Goal: Transaction & Acquisition: Book appointment/travel/reservation

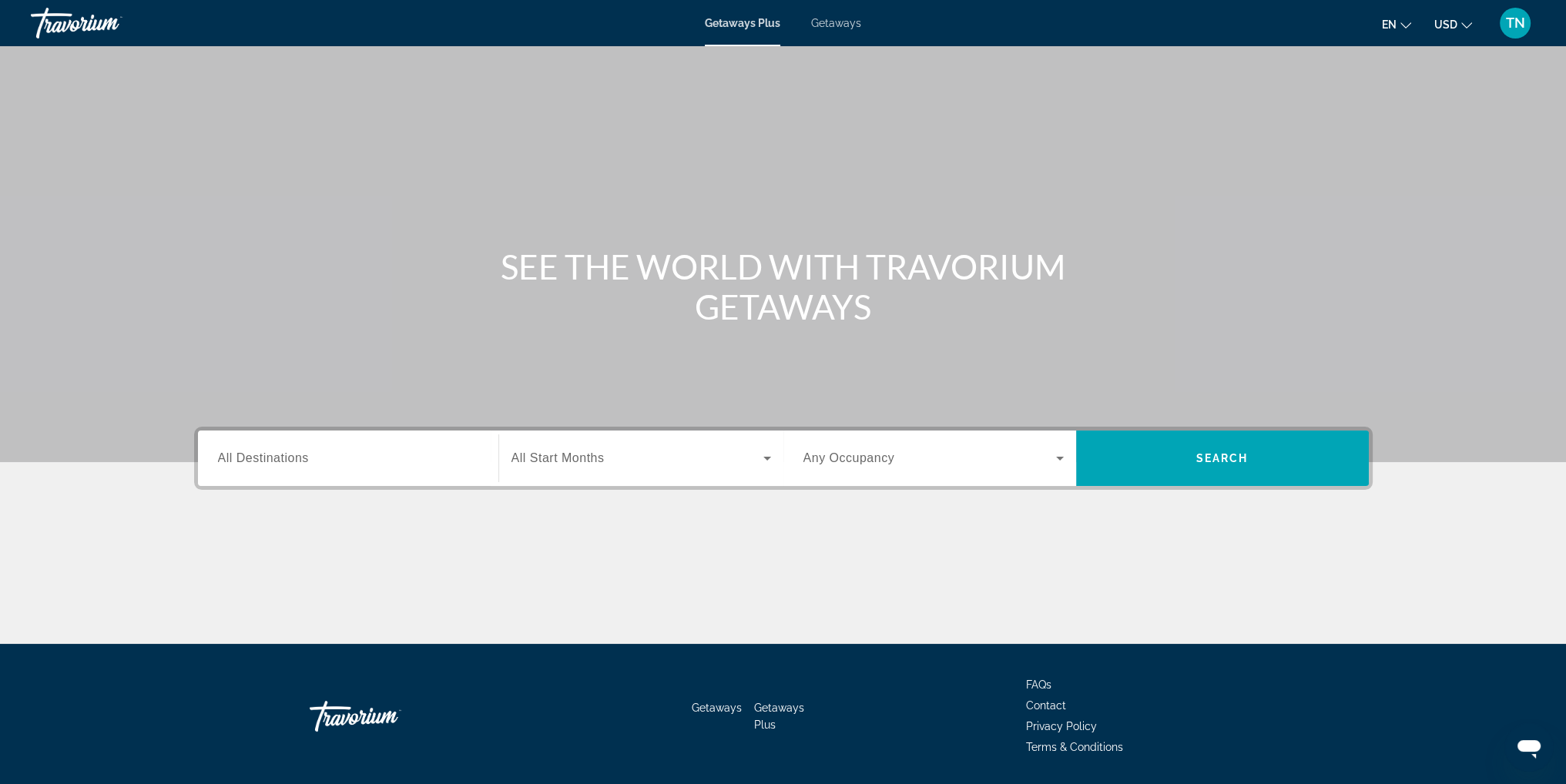
click at [302, 457] on span "All Destinations" at bounding box center [263, 457] width 91 height 13
click at [302, 457] on input "Destination All Destinations" at bounding box center [348, 458] width 260 height 18
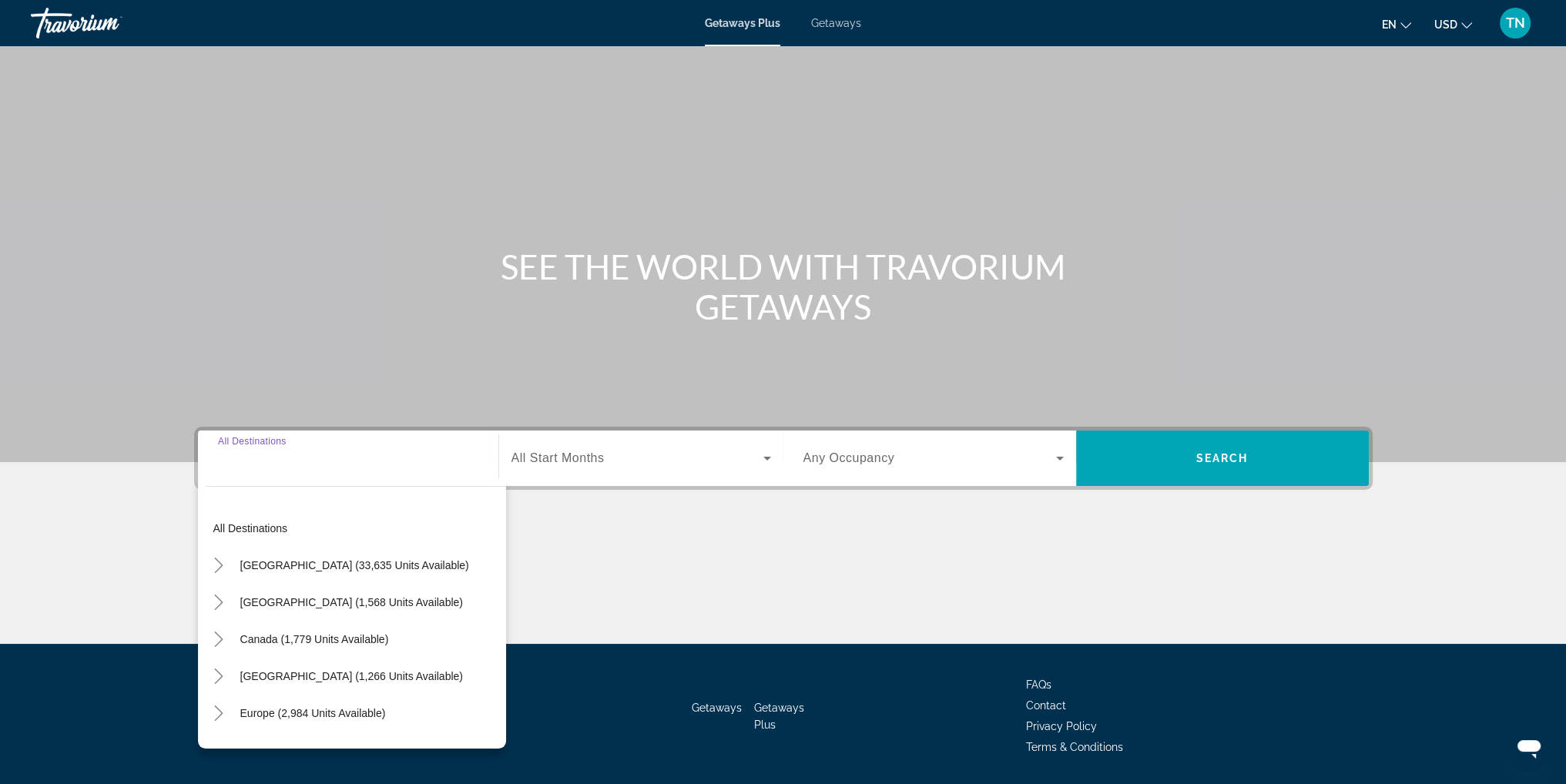
scroll to position [49, 0]
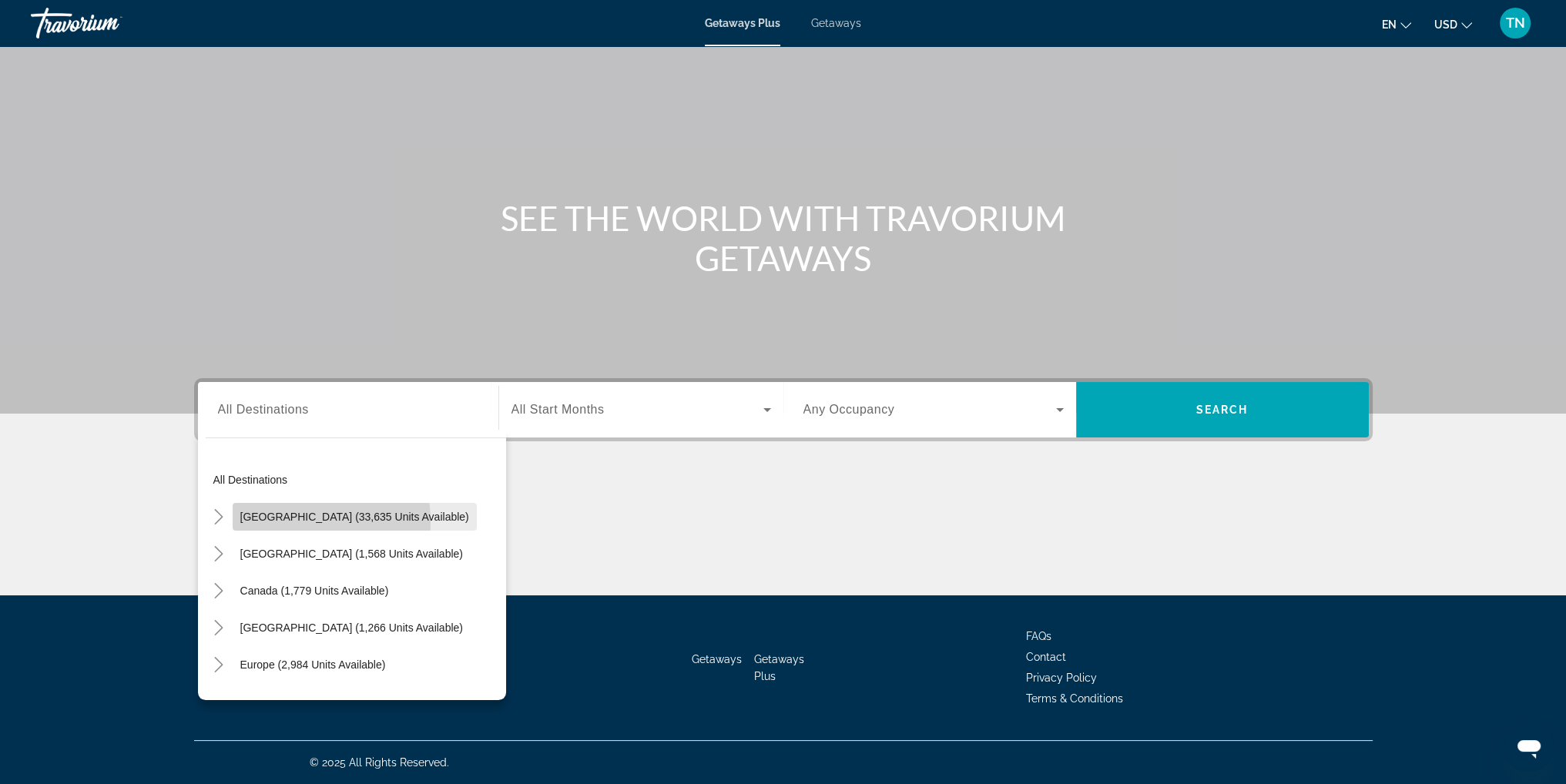
click at [282, 522] on span "[GEOGRAPHIC_DATA] (33,635 units available)" at bounding box center [354, 516] width 229 height 12
type input "**********"
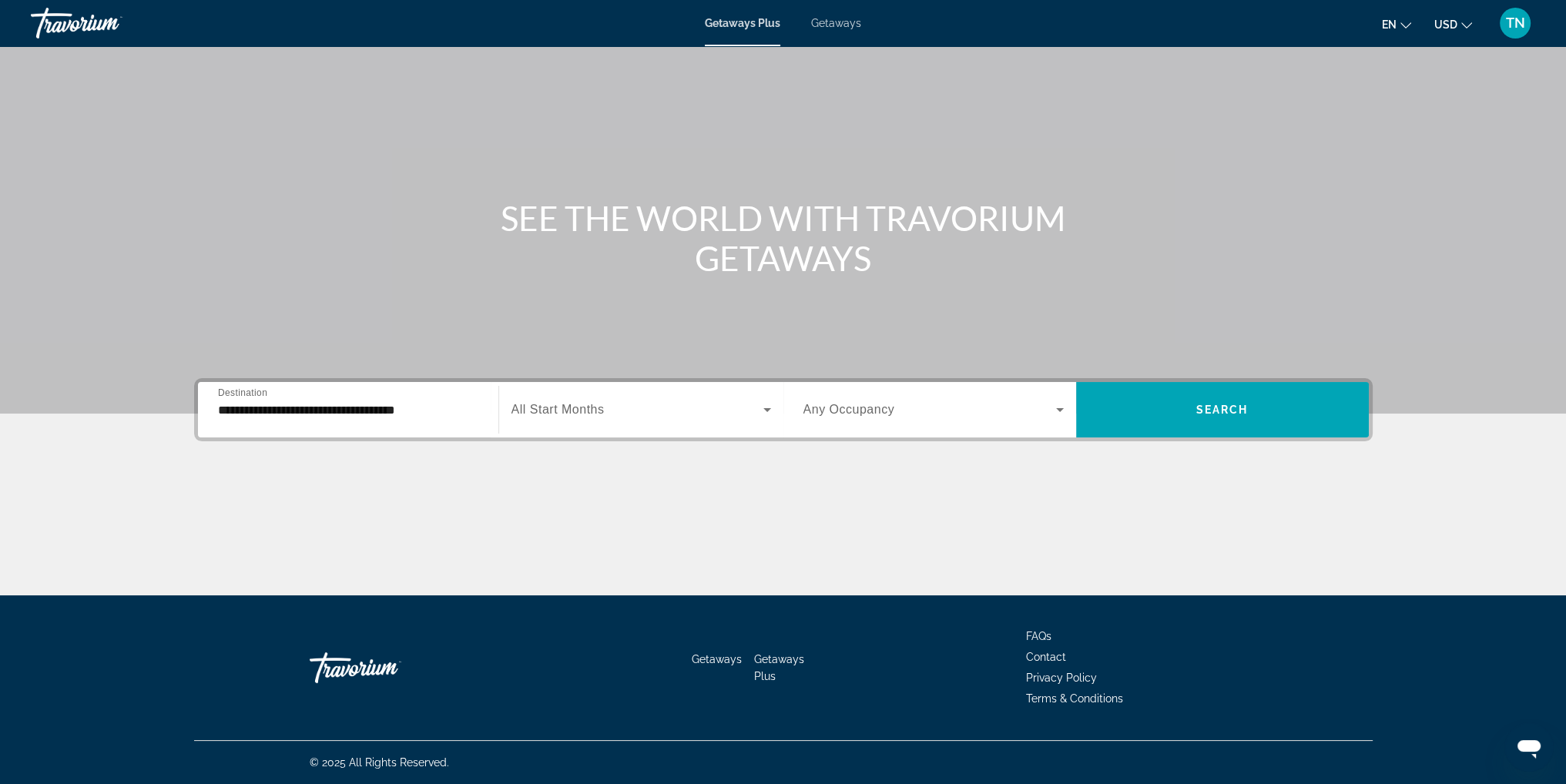
click at [616, 423] on div "Search widget" at bounding box center [641, 410] width 260 height 43
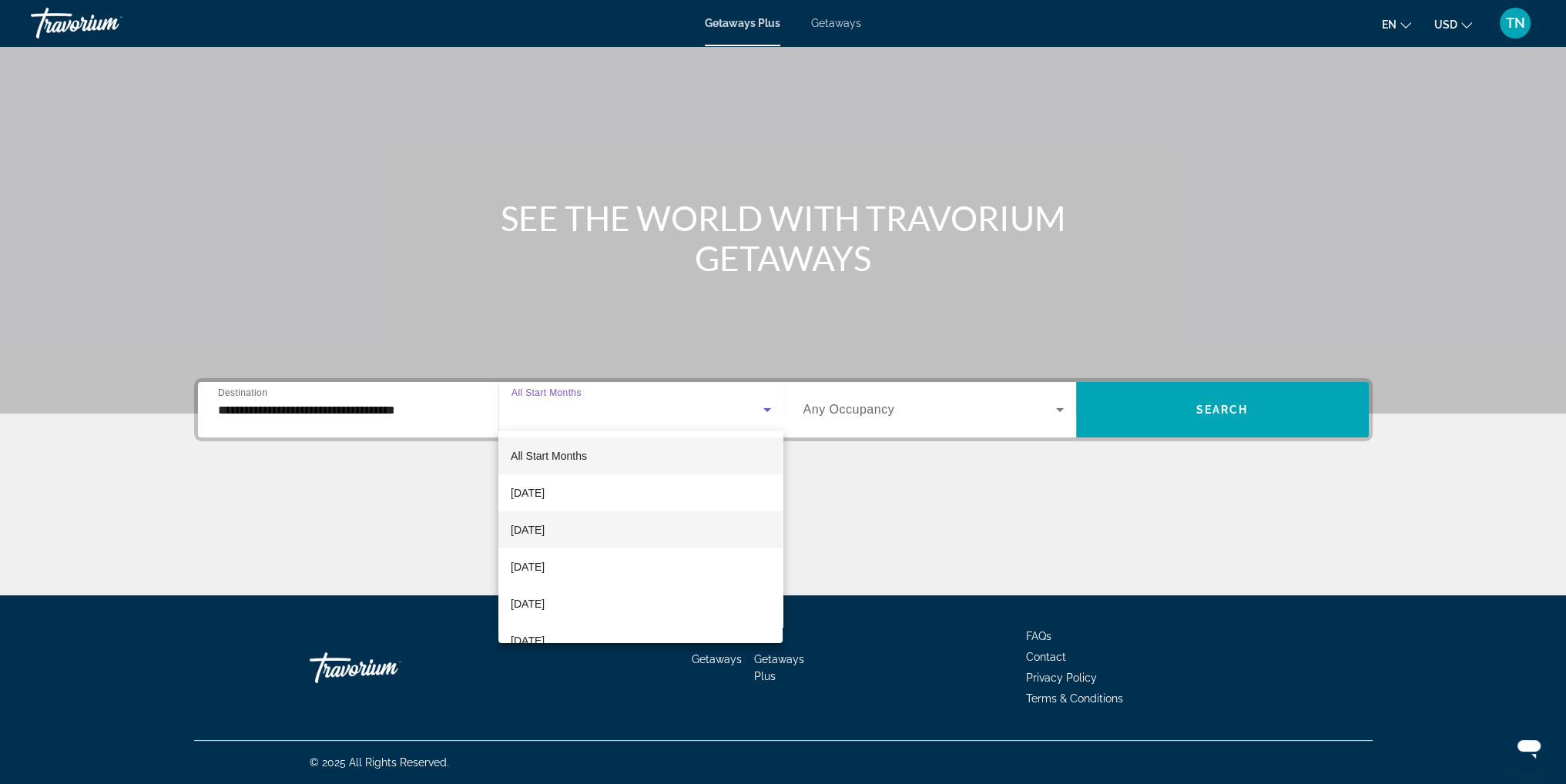
click at [544, 531] on span "[DATE]" at bounding box center [527, 529] width 34 height 18
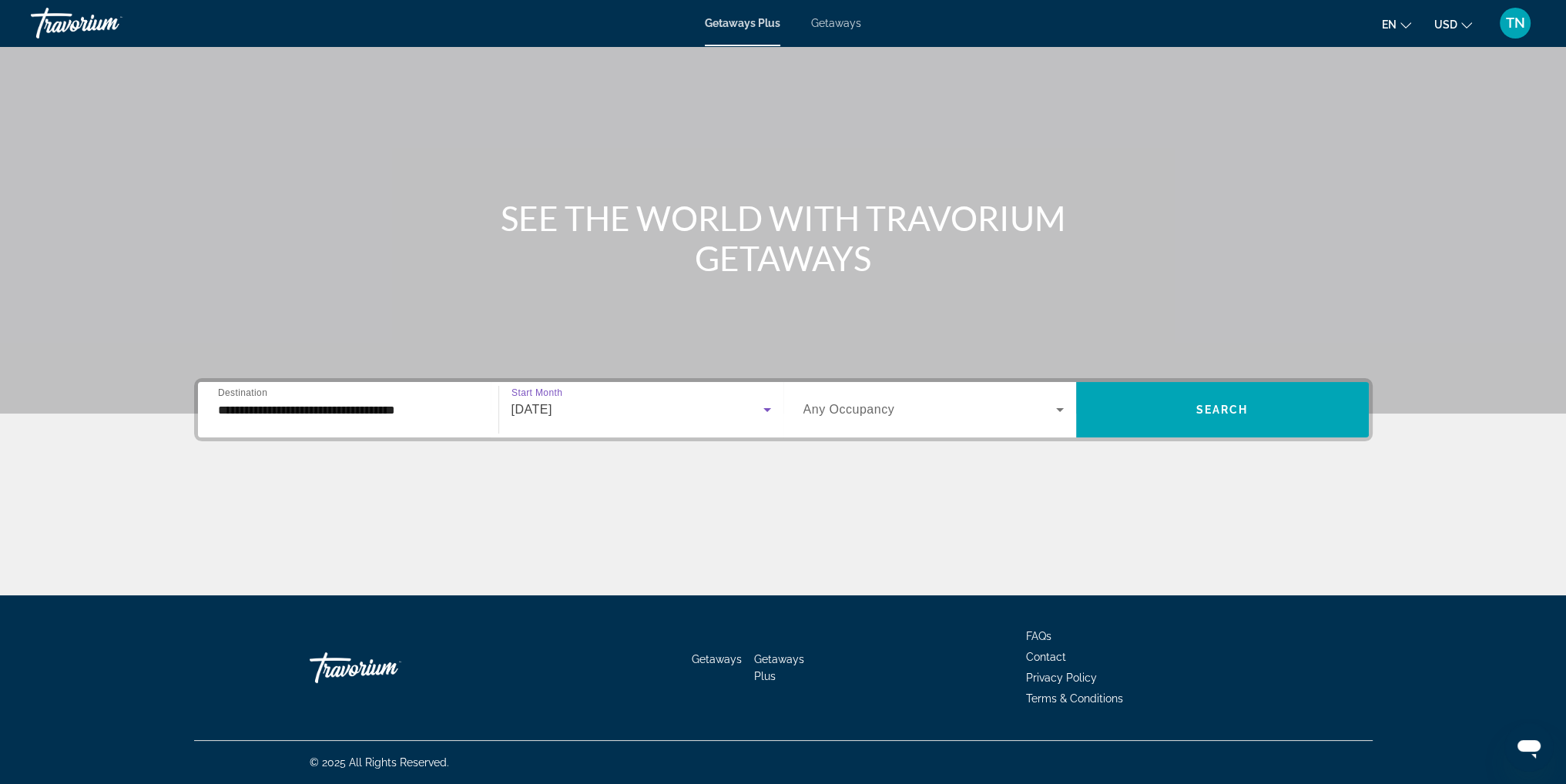
click at [884, 407] on span "Any Occupancy" at bounding box center [849, 409] width 92 height 13
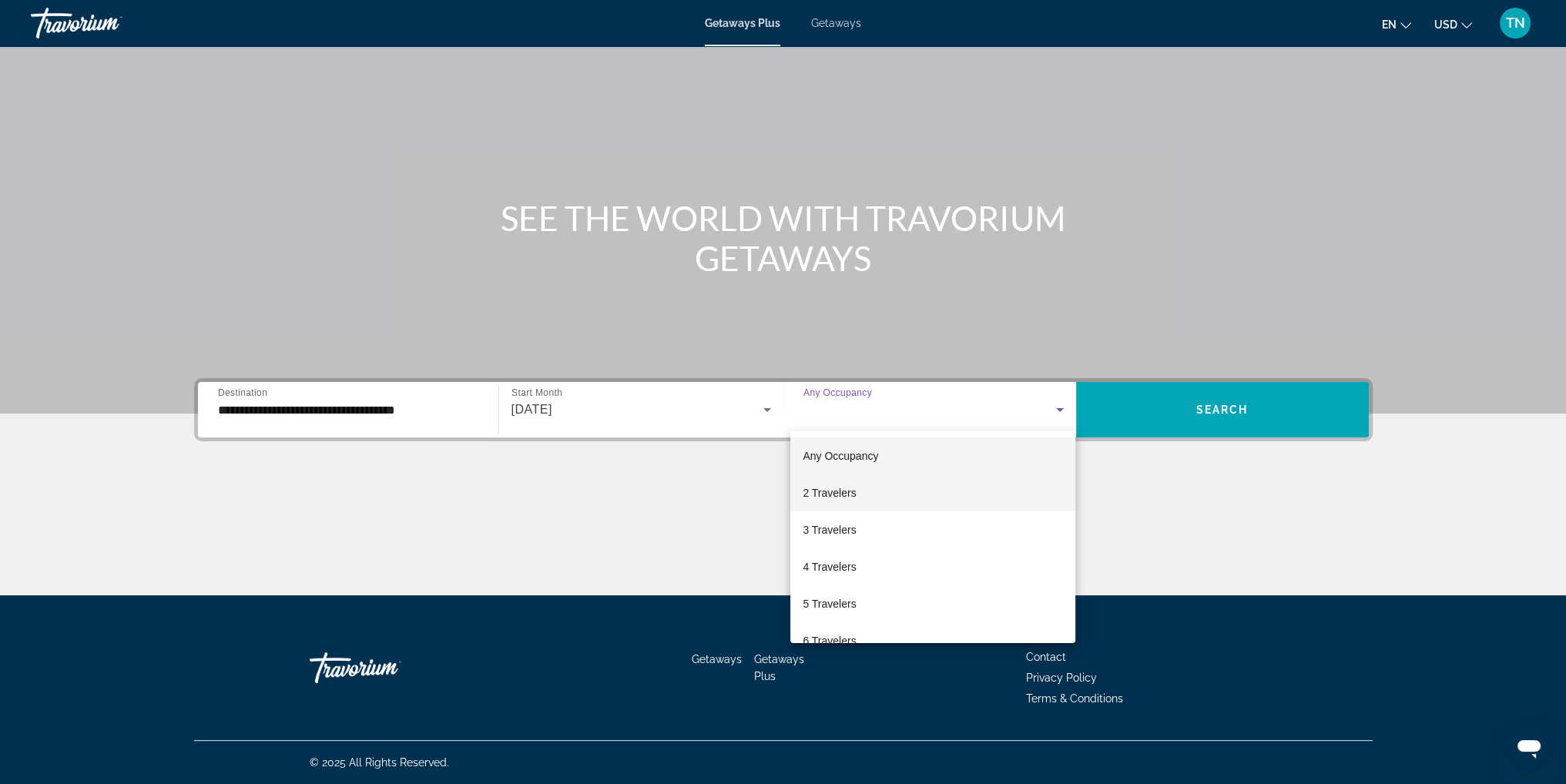
click at [822, 495] on span "2 Travelers" at bounding box center [828, 492] width 53 height 18
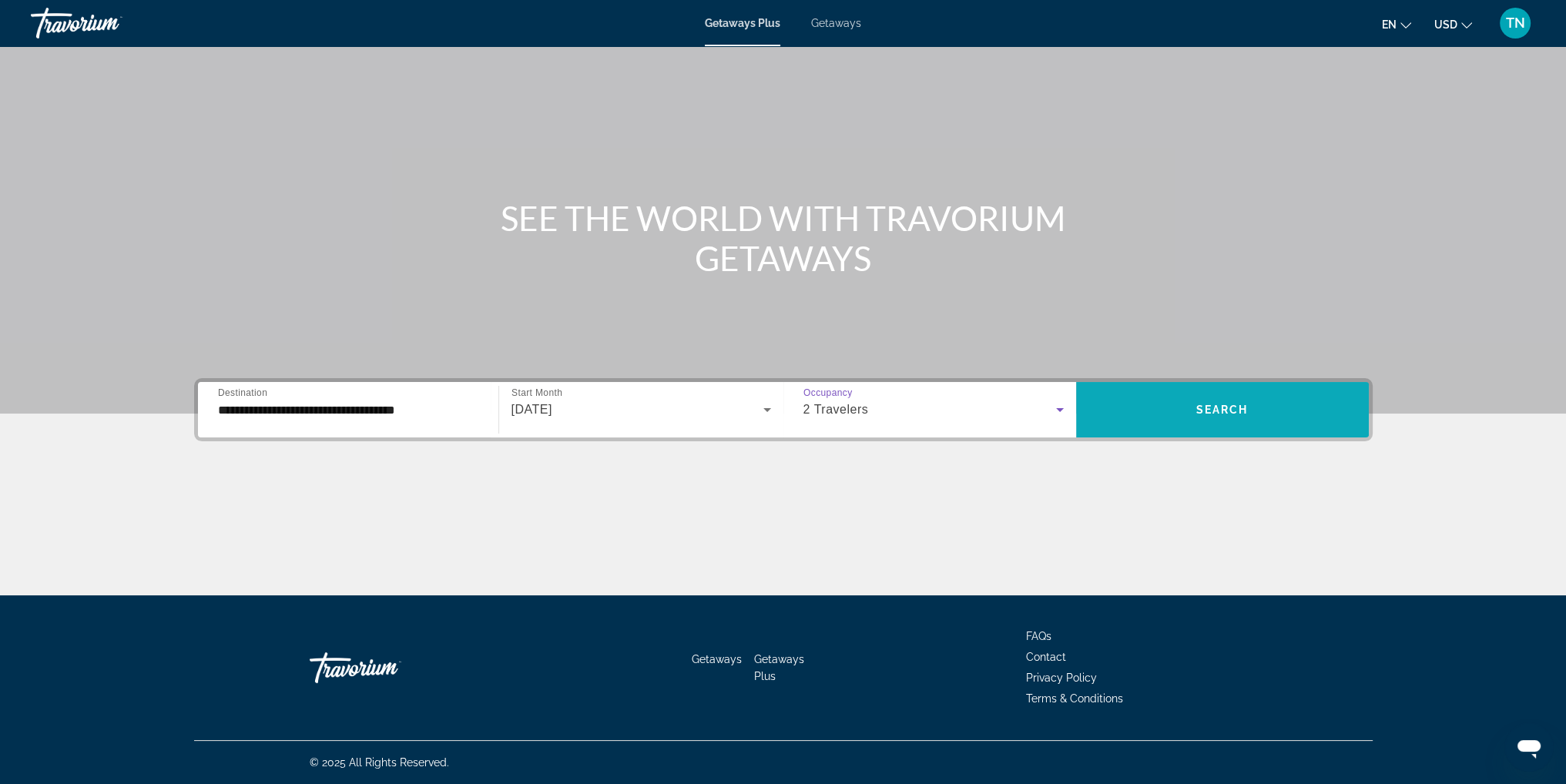
click at [1194, 409] on span "Search widget" at bounding box center [1223, 410] width 293 height 37
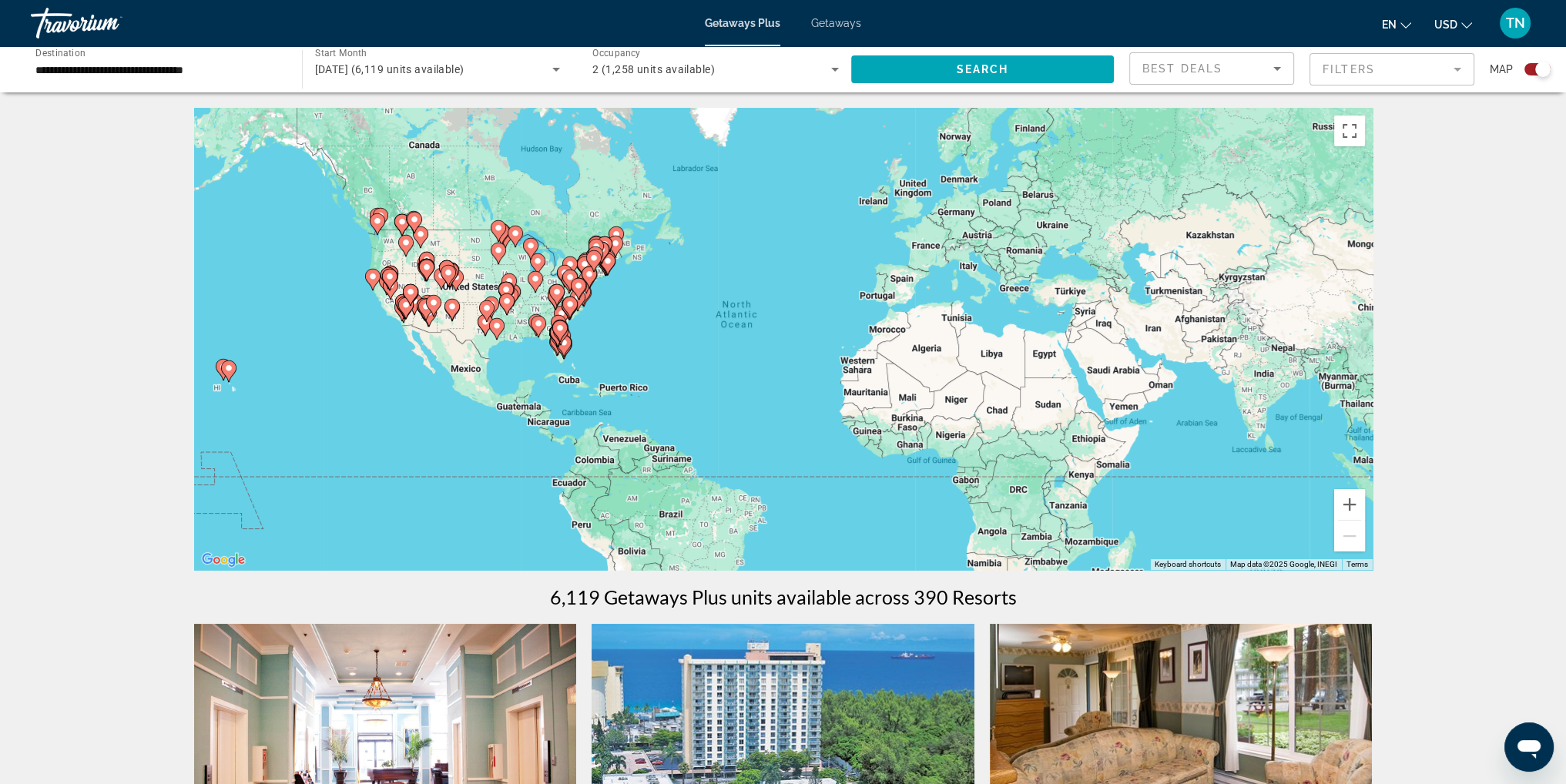
click at [1368, 66] on mat-form-field "Filters" at bounding box center [1392, 68] width 165 height 32
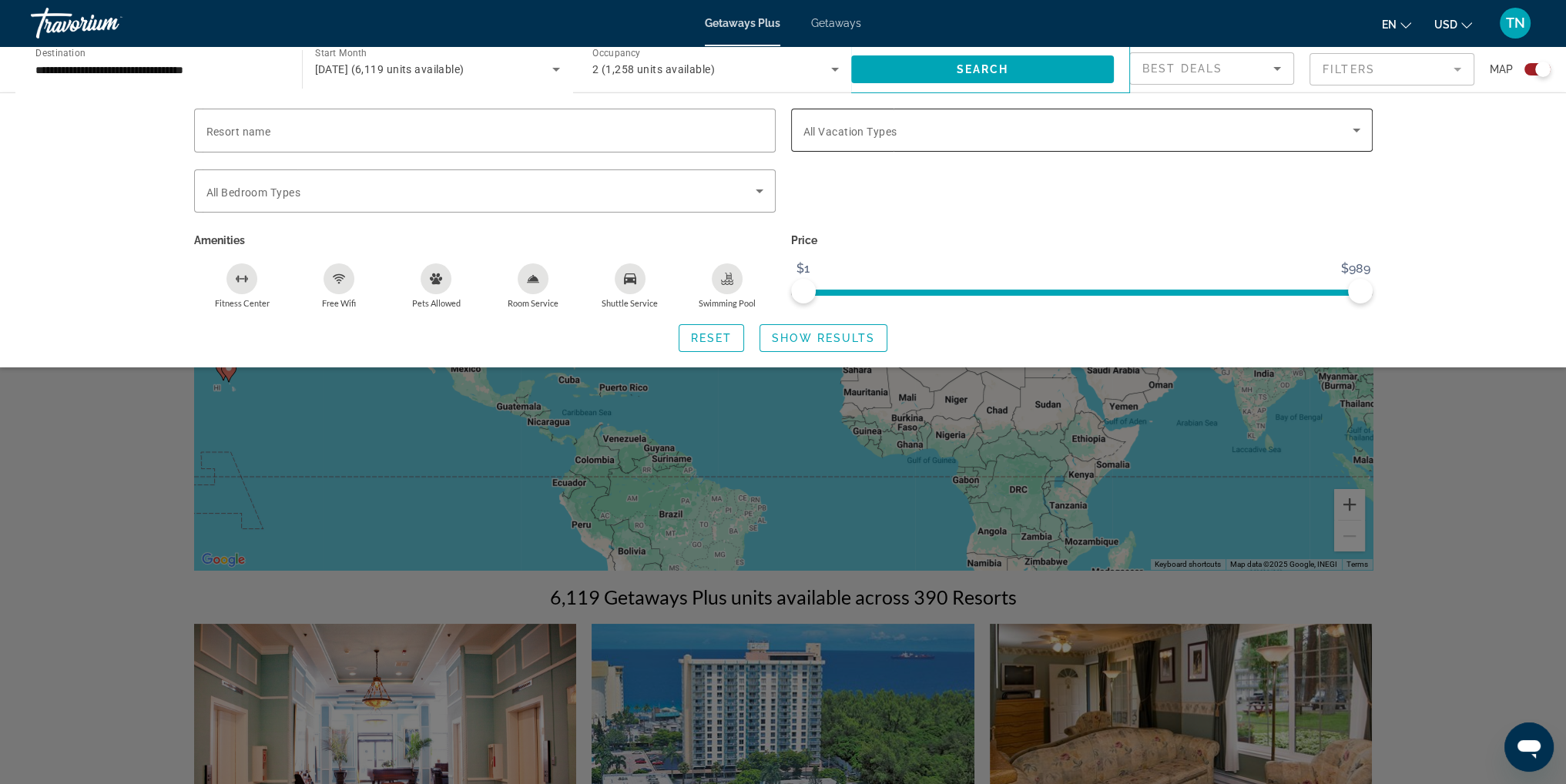
click at [974, 142] on div "Search widget" at bounding box center [1082, 130] width 557 height 43
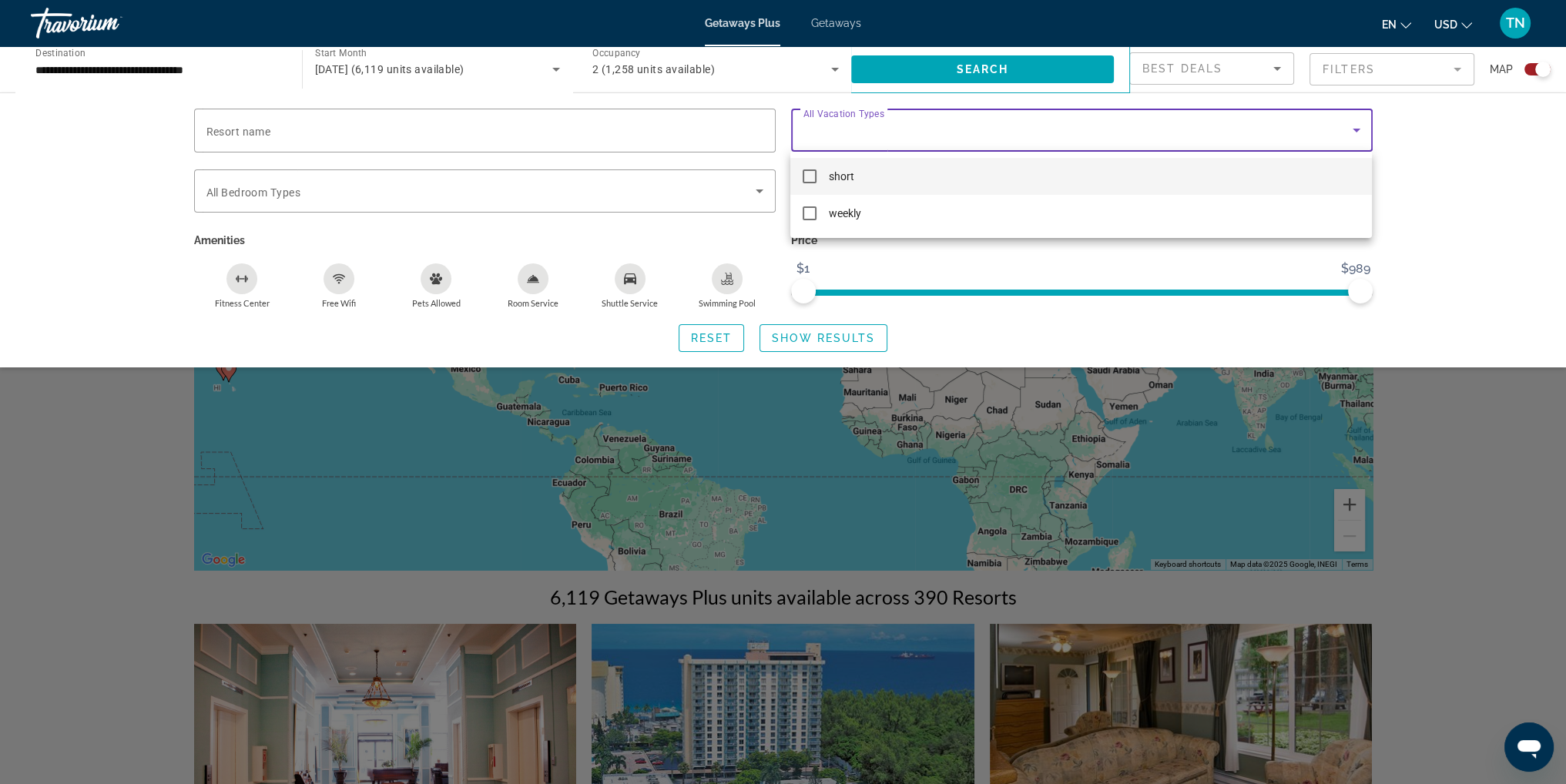
click at [814, 176] on mat-pseudo-checkbox at bounding box center [809, 177] width 14 height 14
click at [869, 335] on div at bounding box center [783, 392] width 1566 height 784
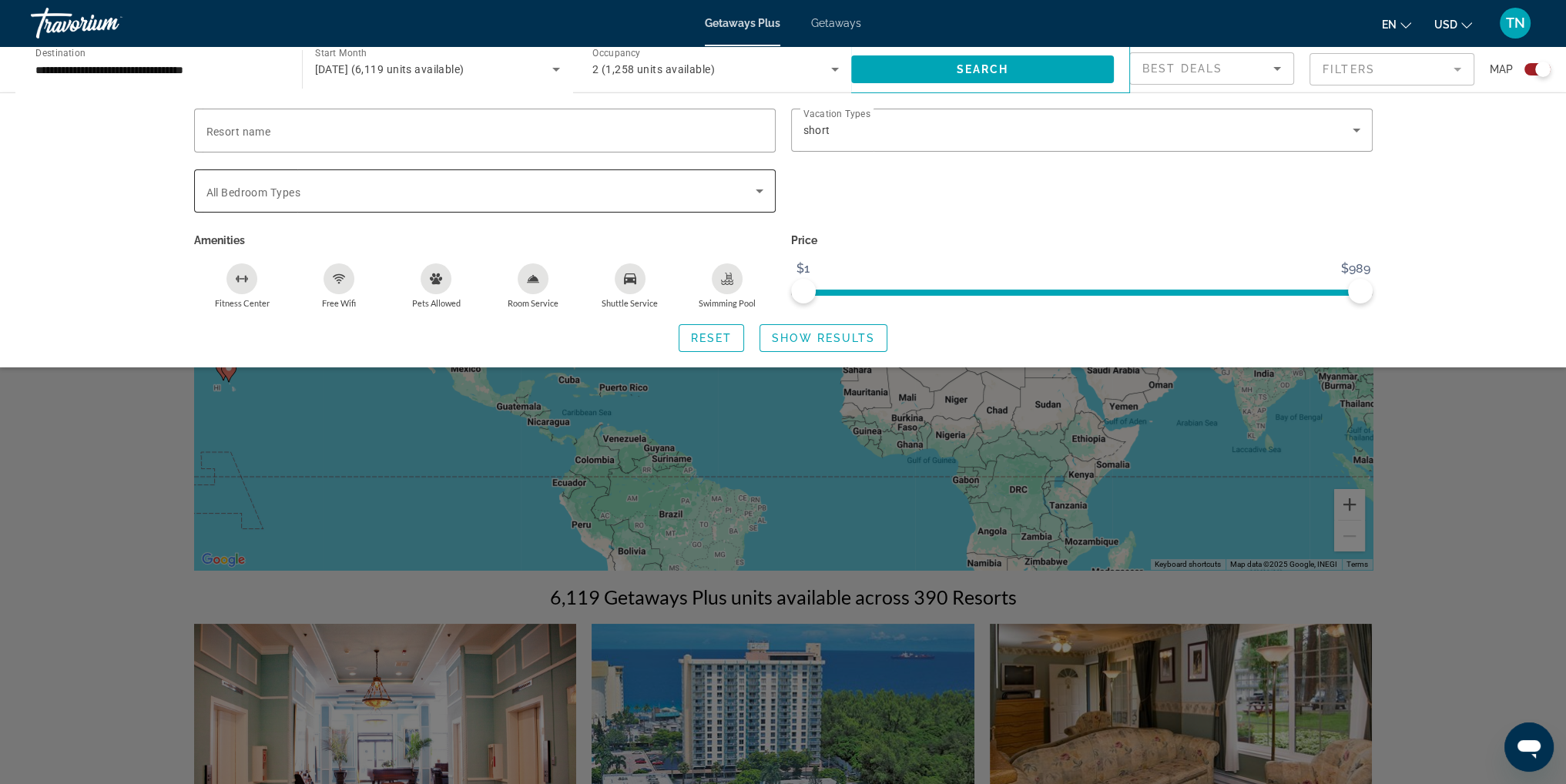
click at [760, 193] on icon "Search widget" at bounding box center [759, 191] width 18 height 18
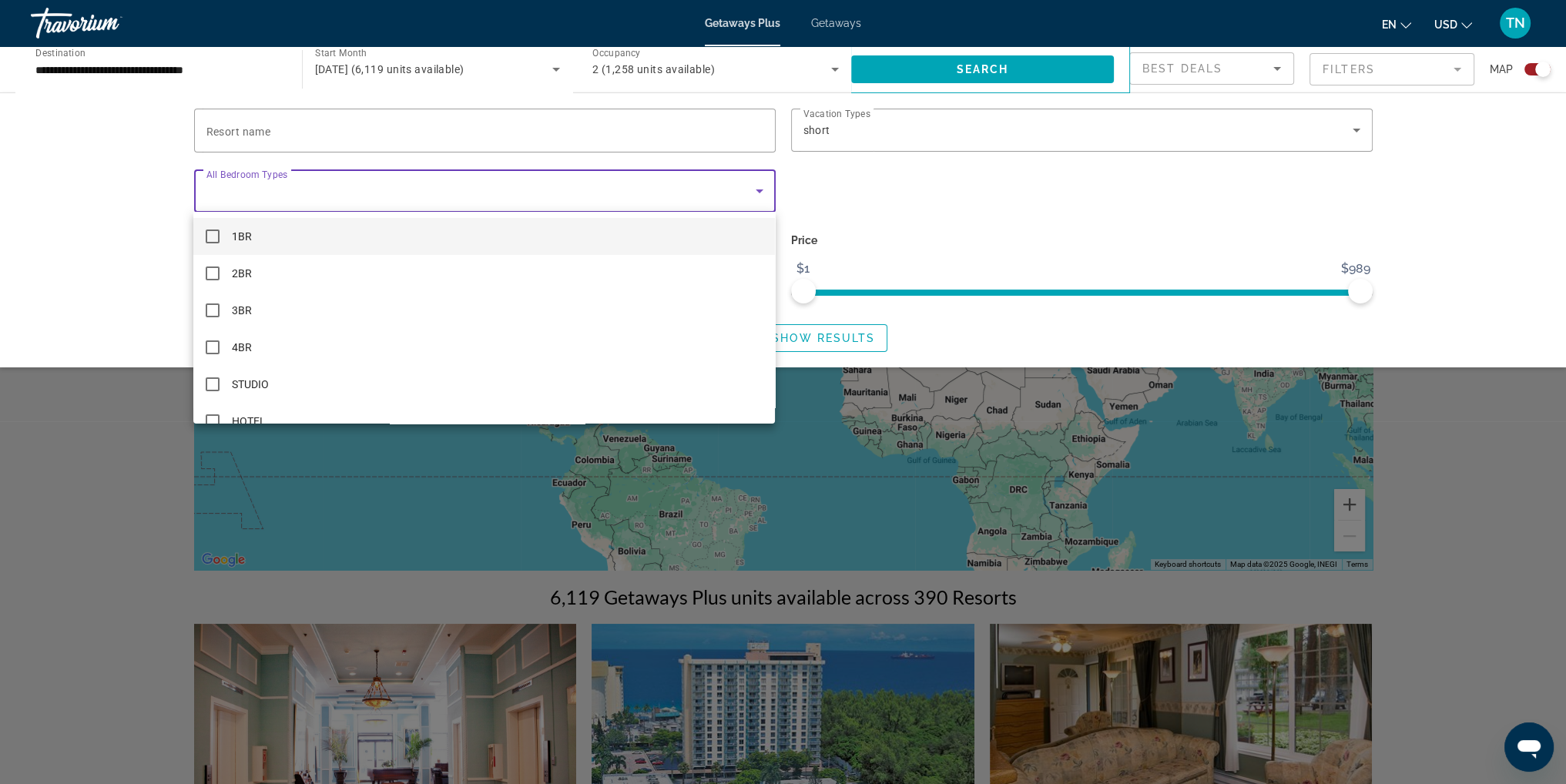
click at [1121, 209] on div at bounding box center [783, 392] width 1566 height 784
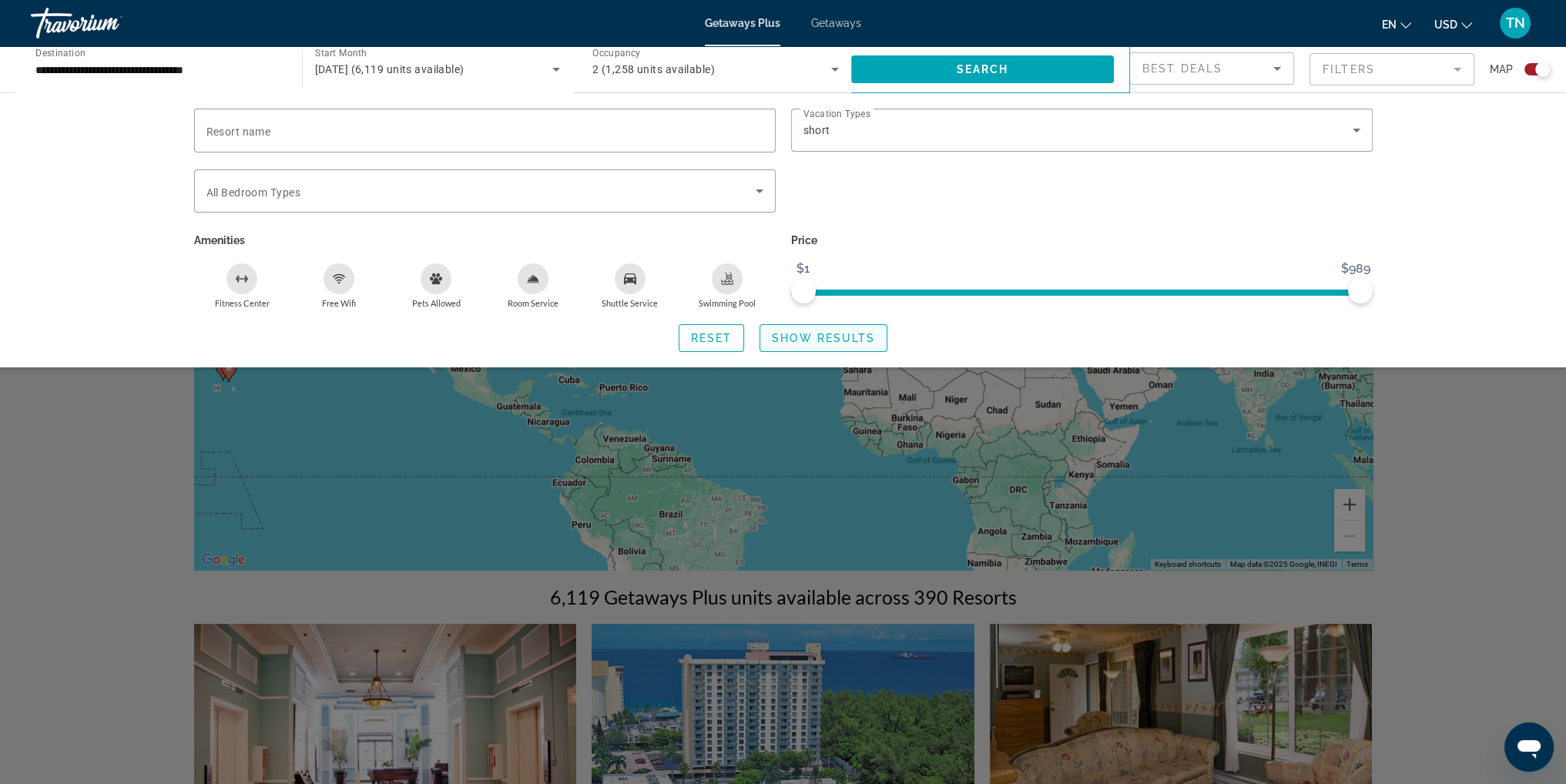
click at [820, 335] on span "Show Results" at bounding box center [823, 338] width 103 height 12
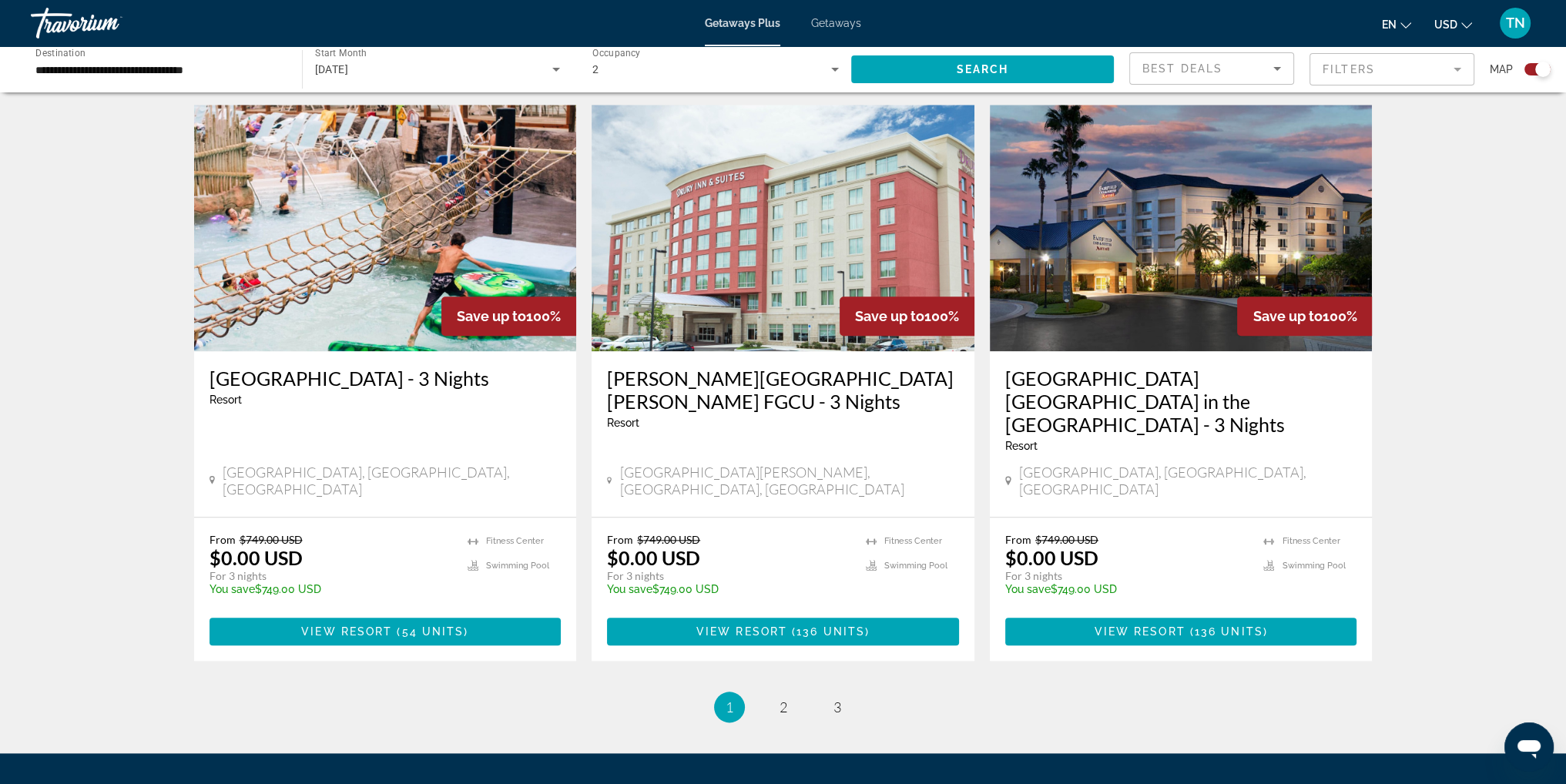
scroll to position [2253, 0]
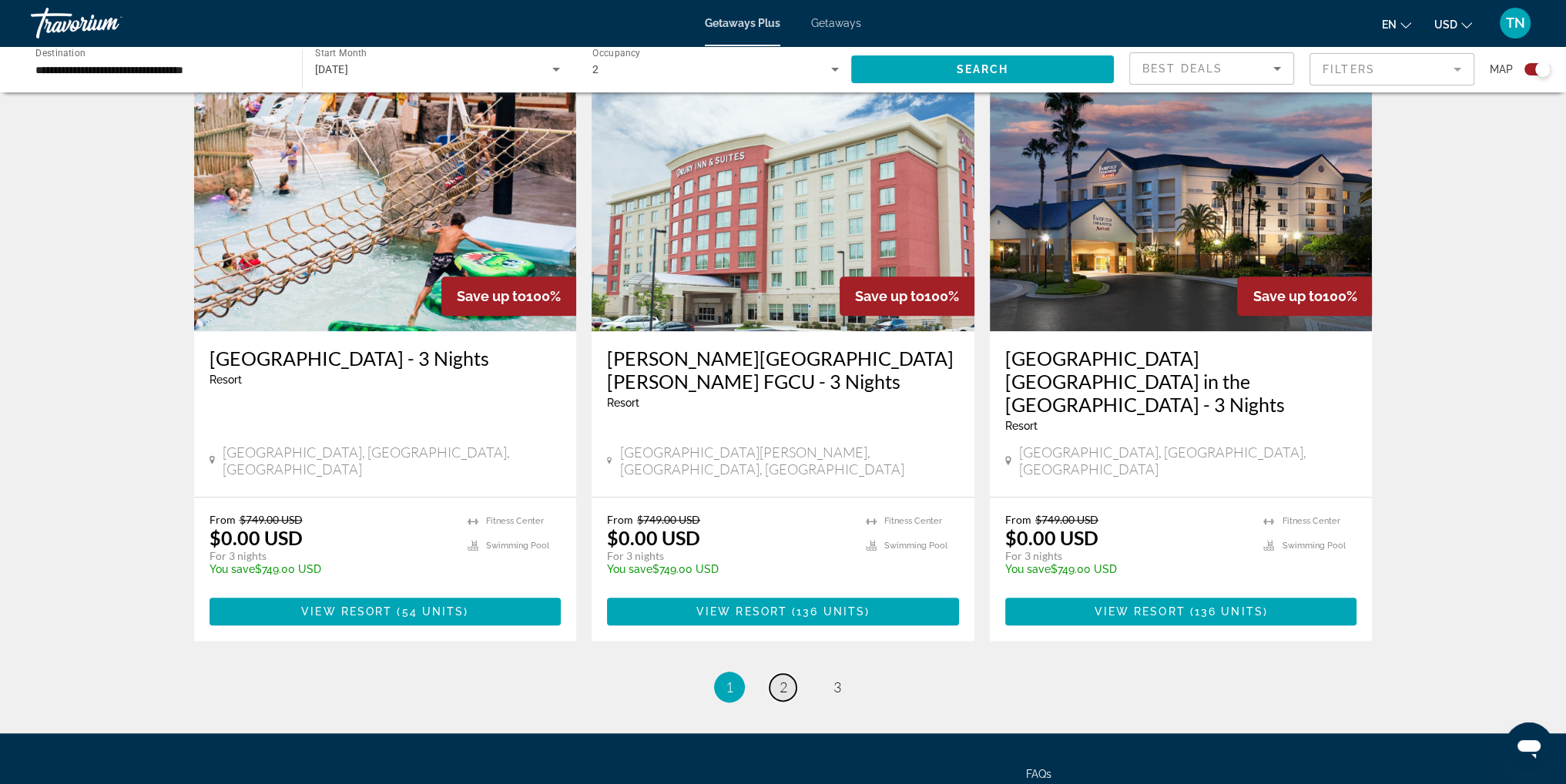
click at [777, 674] on link "page 2" at bounding box center [783, 687] width 27 height 27
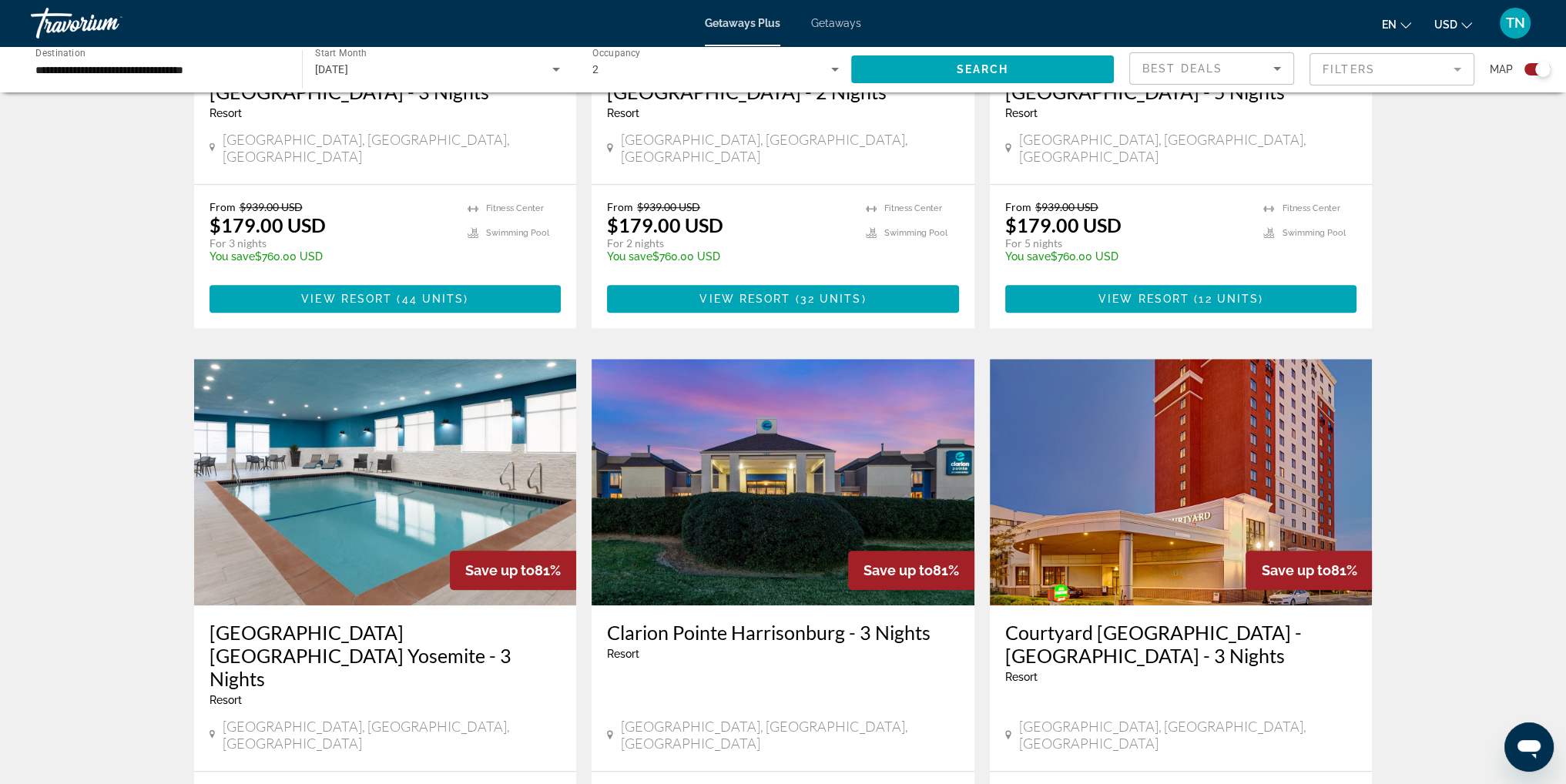
scroll to position [2277, 0]
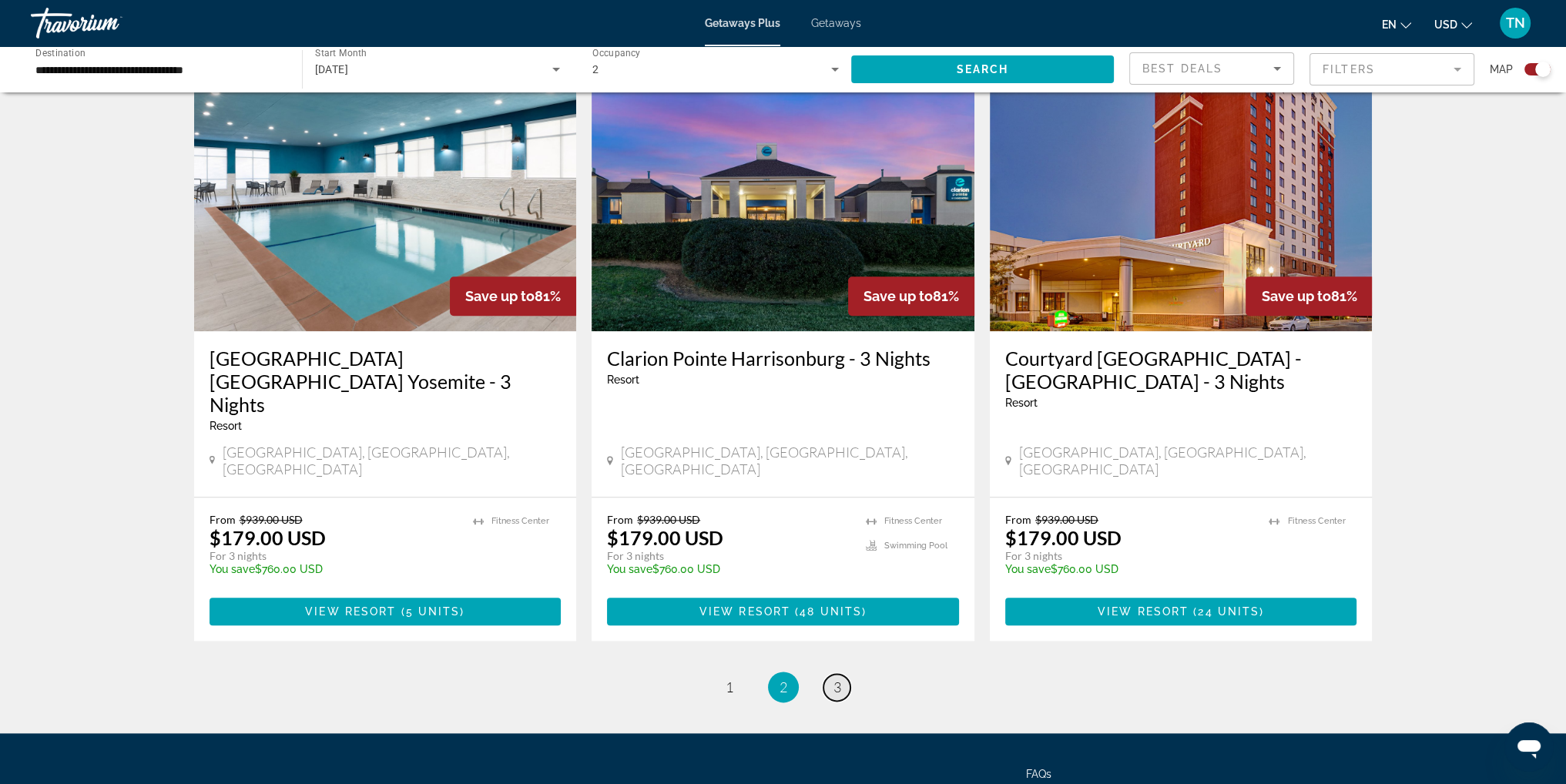
click at [838, 678] on span "3" at bounding box center [837, 687] width 8 height 17
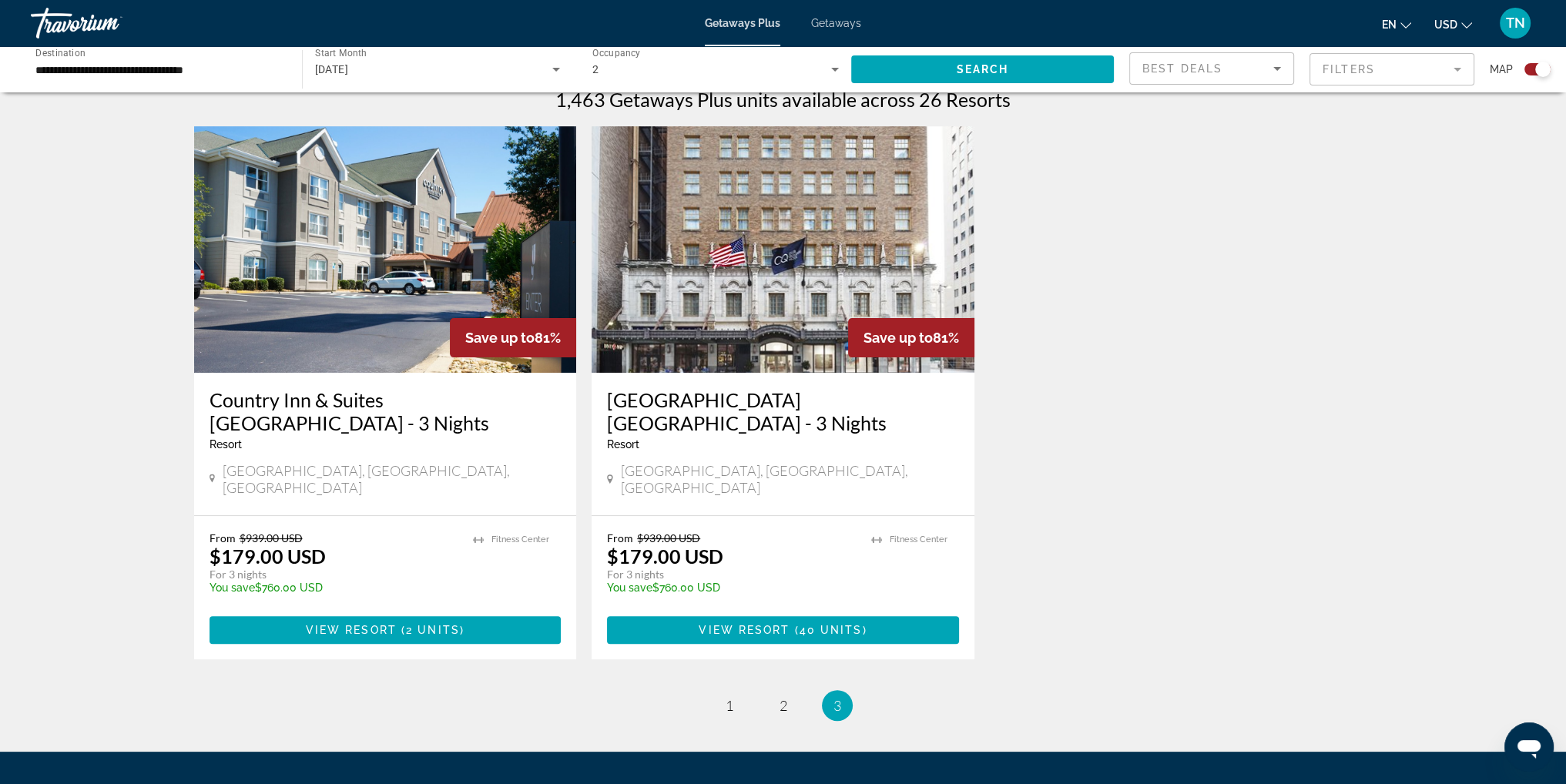
scroll to position [462, 0]
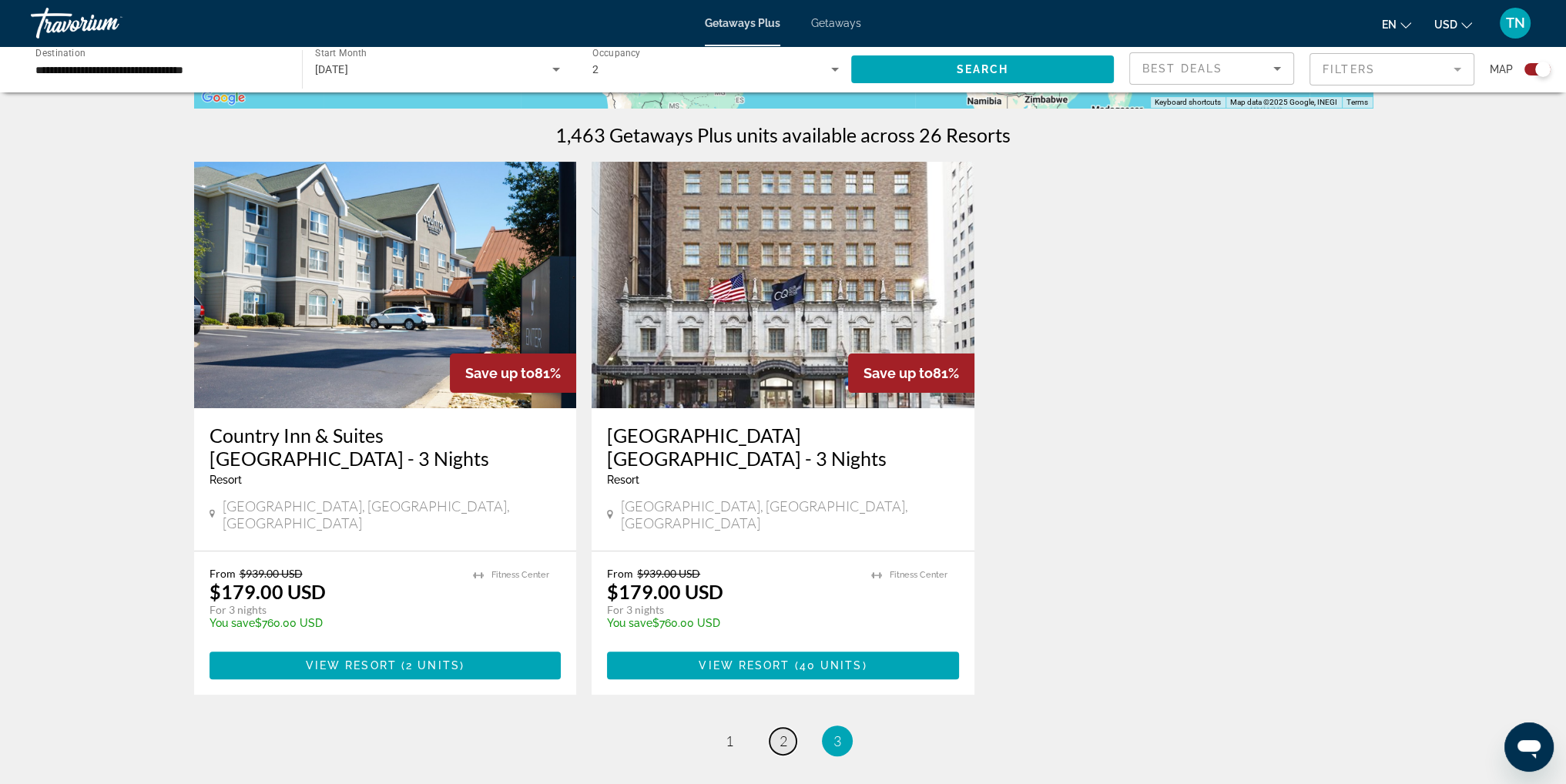
click at [783, 732] on span "2" at bounding box center [783, 741] width 8 height 17
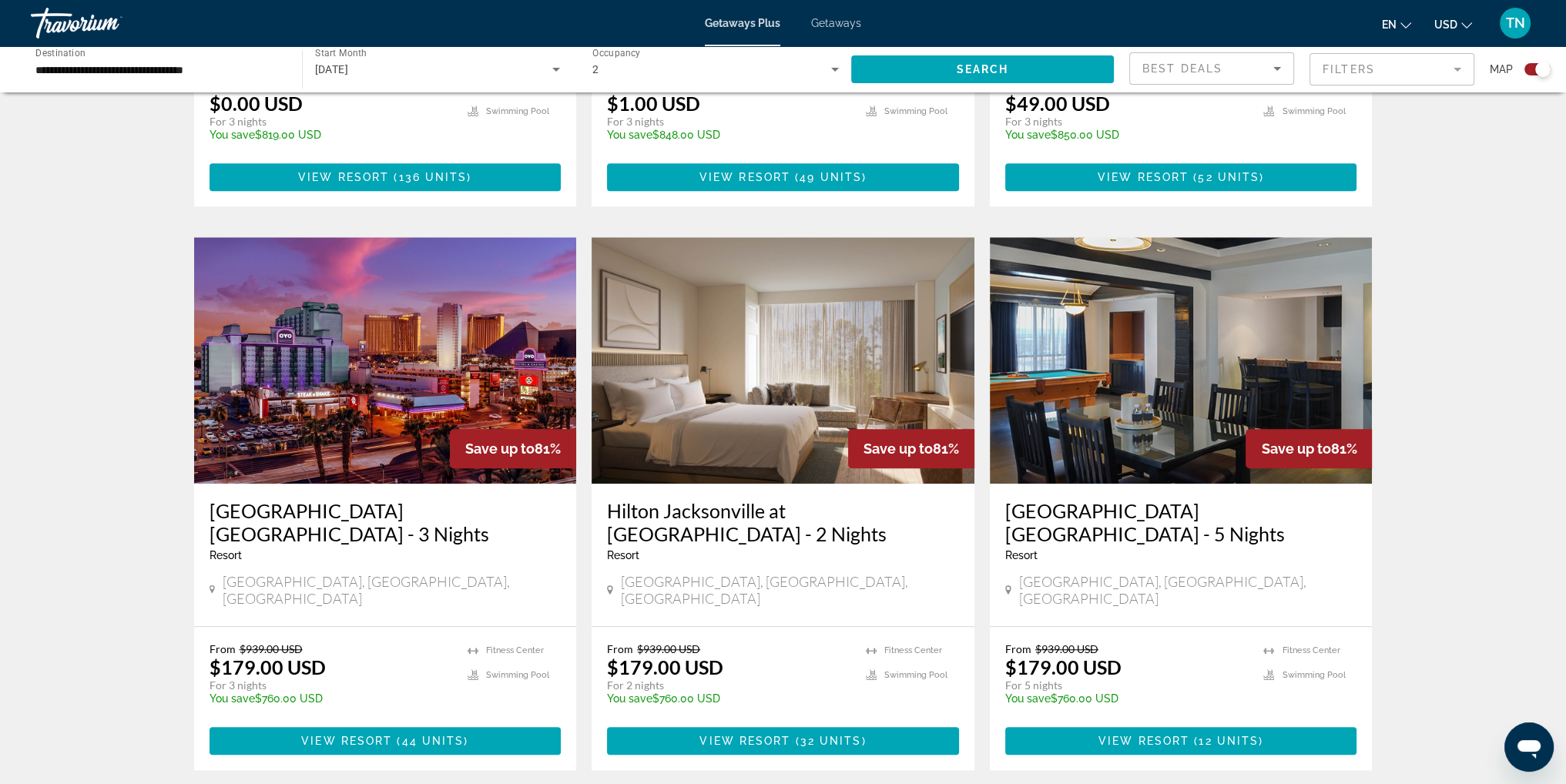
scroll to position [1617, 0]
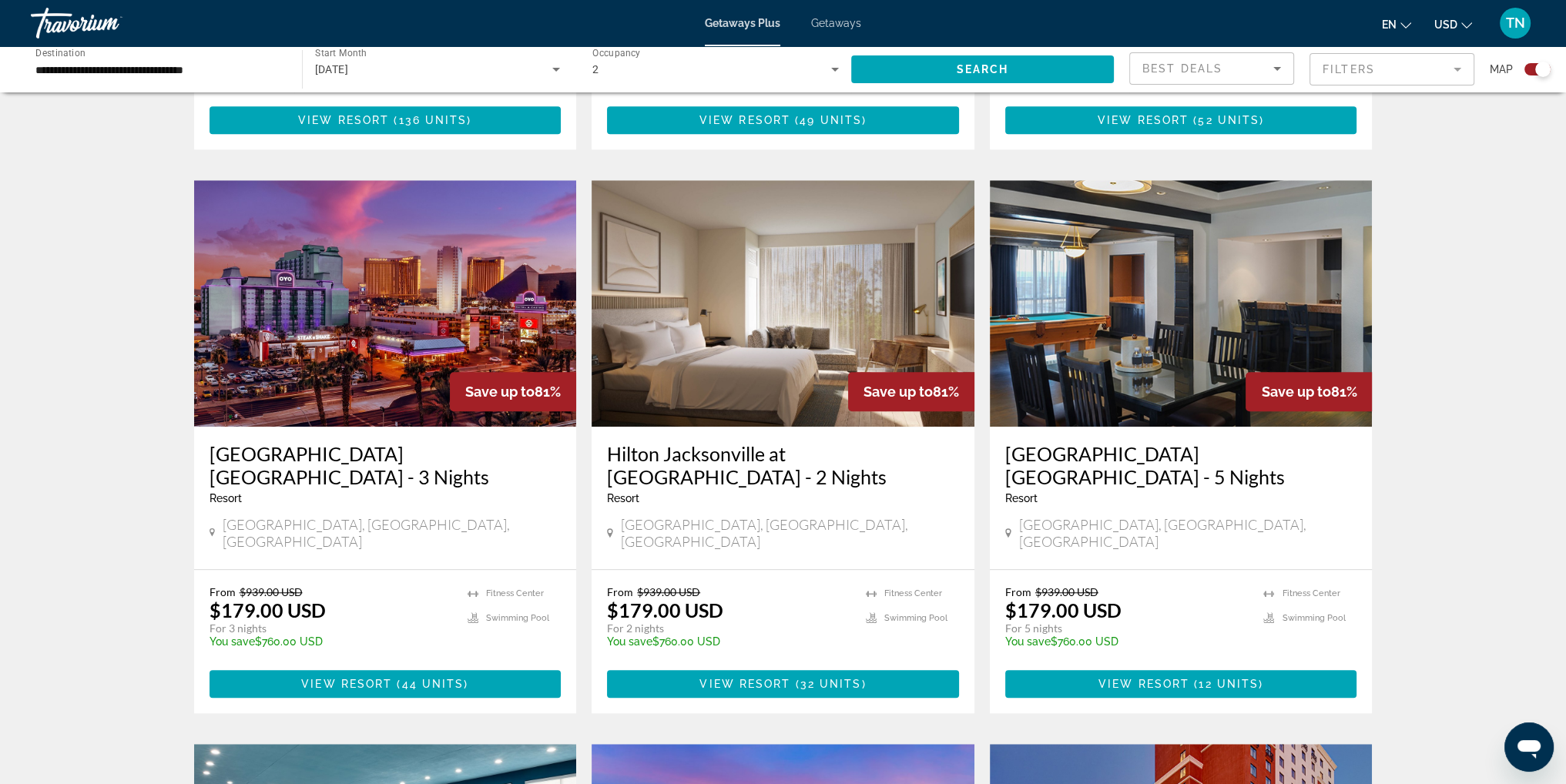
click at [358, 212] on img "Main content" at bounding box center [386, 303] width 383 height 246
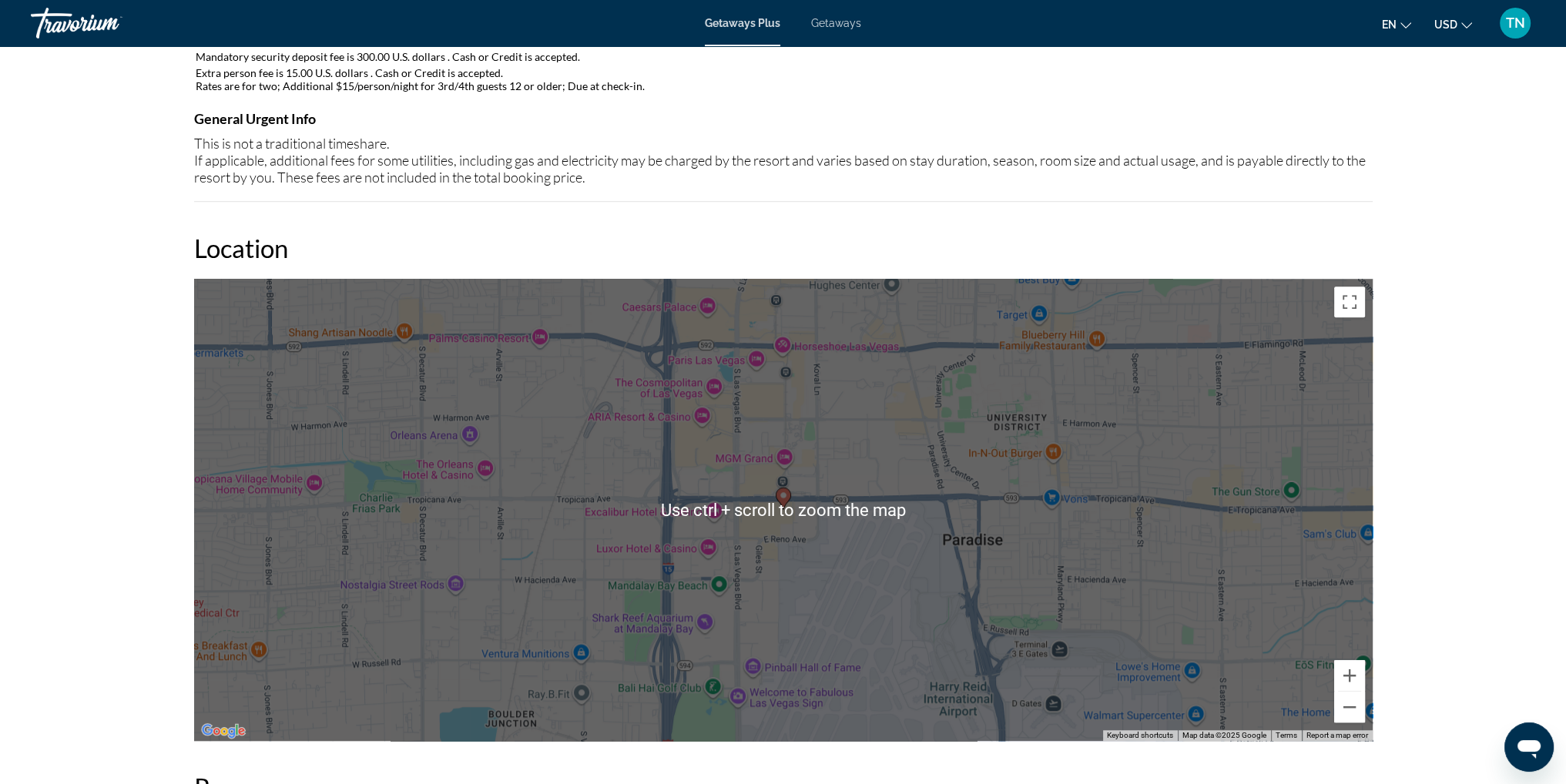
scroll to position [1540, 0]
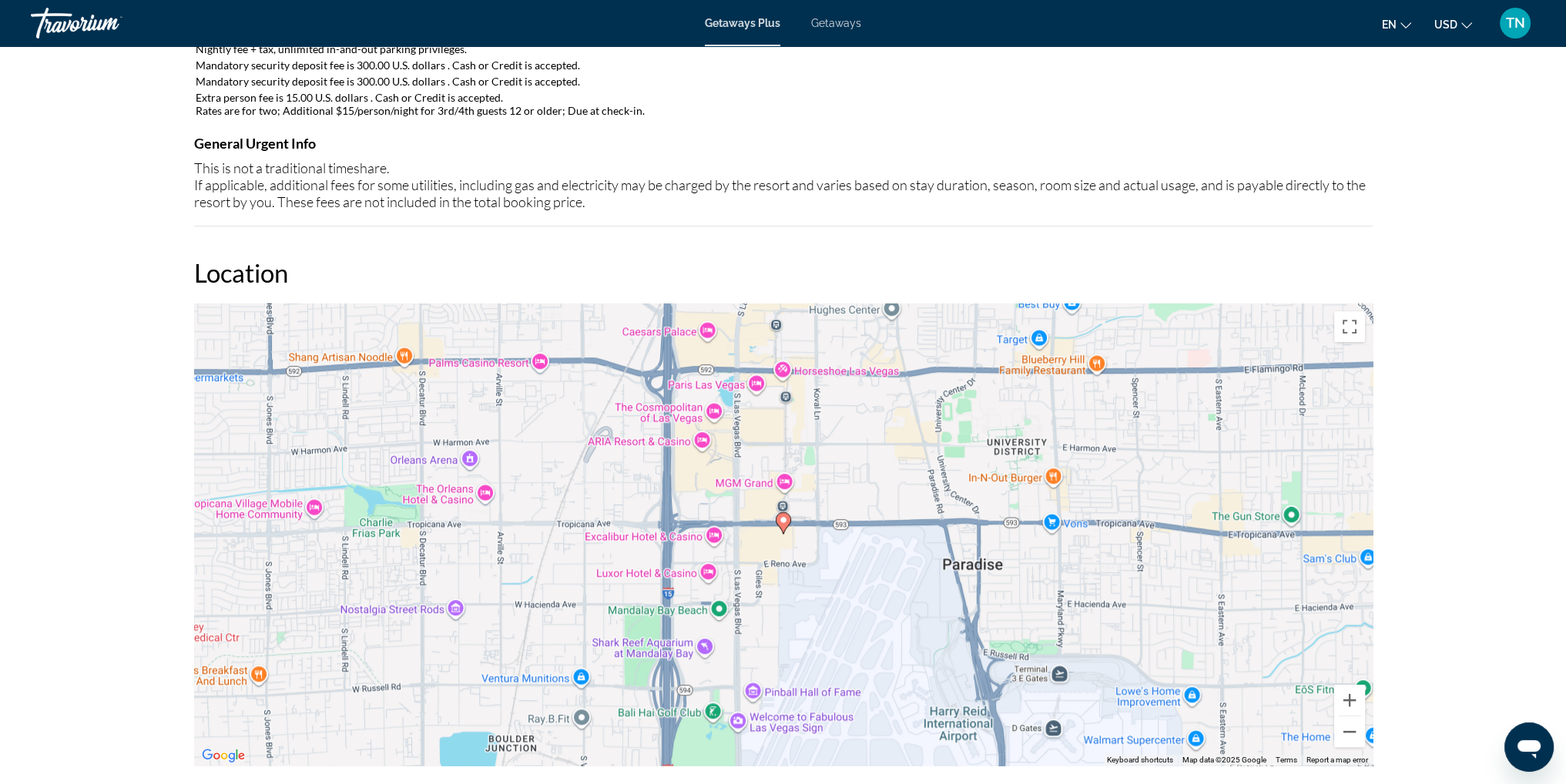
click at [783, 516] on image "Main content" at bounding box center [783, 520] width 10 height 10
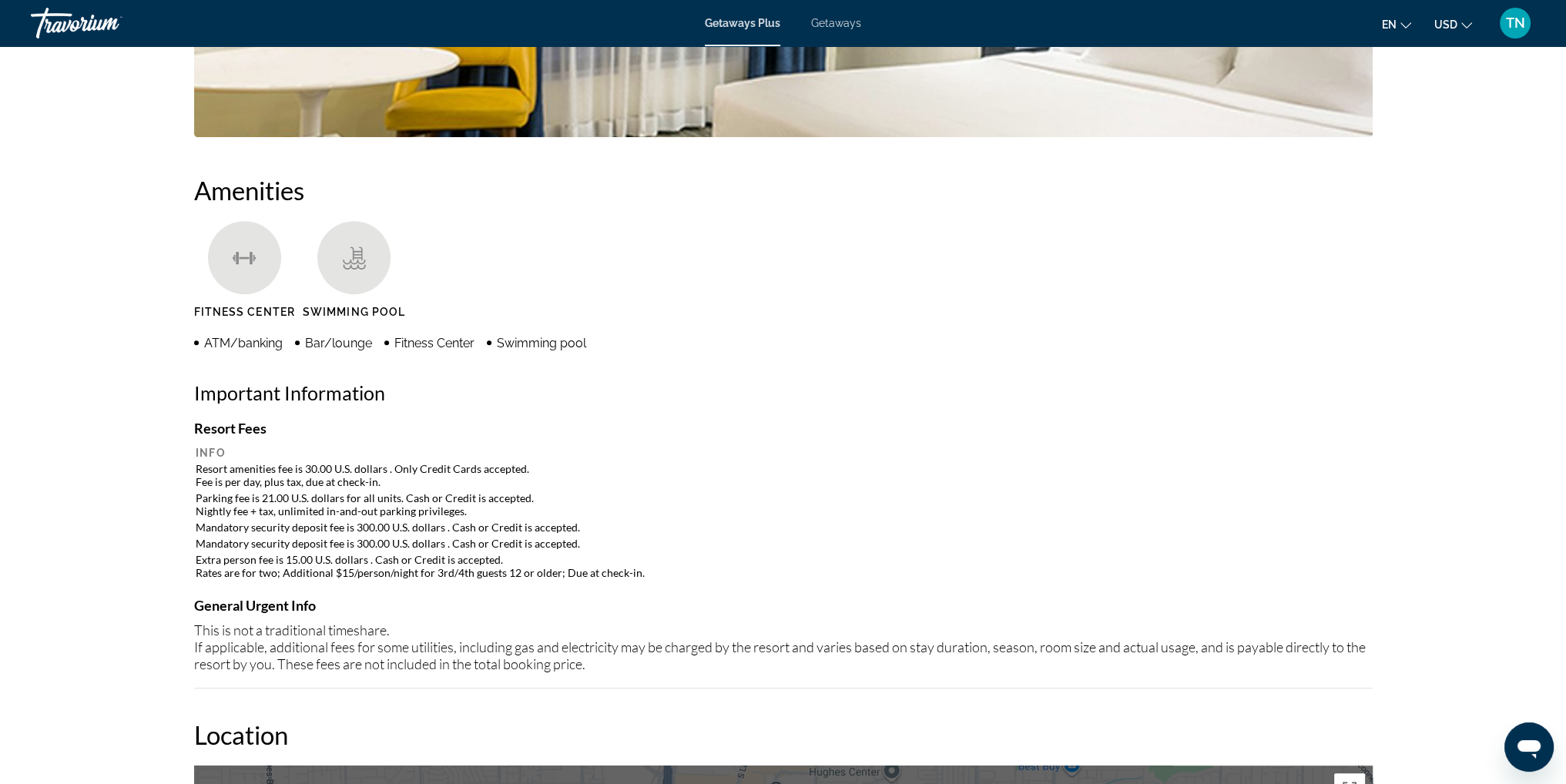
scroll to position [847, 0]
